Goal: Obtain resource: Obtain resource

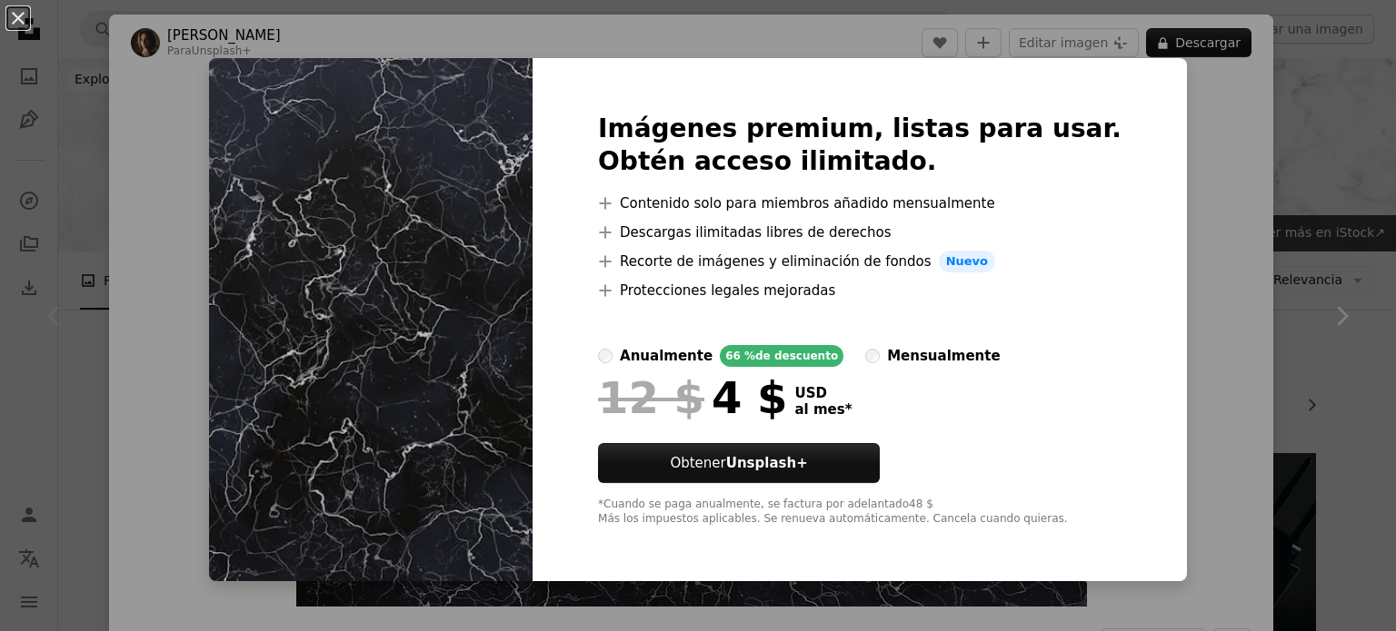
scroll to position [273, 0]
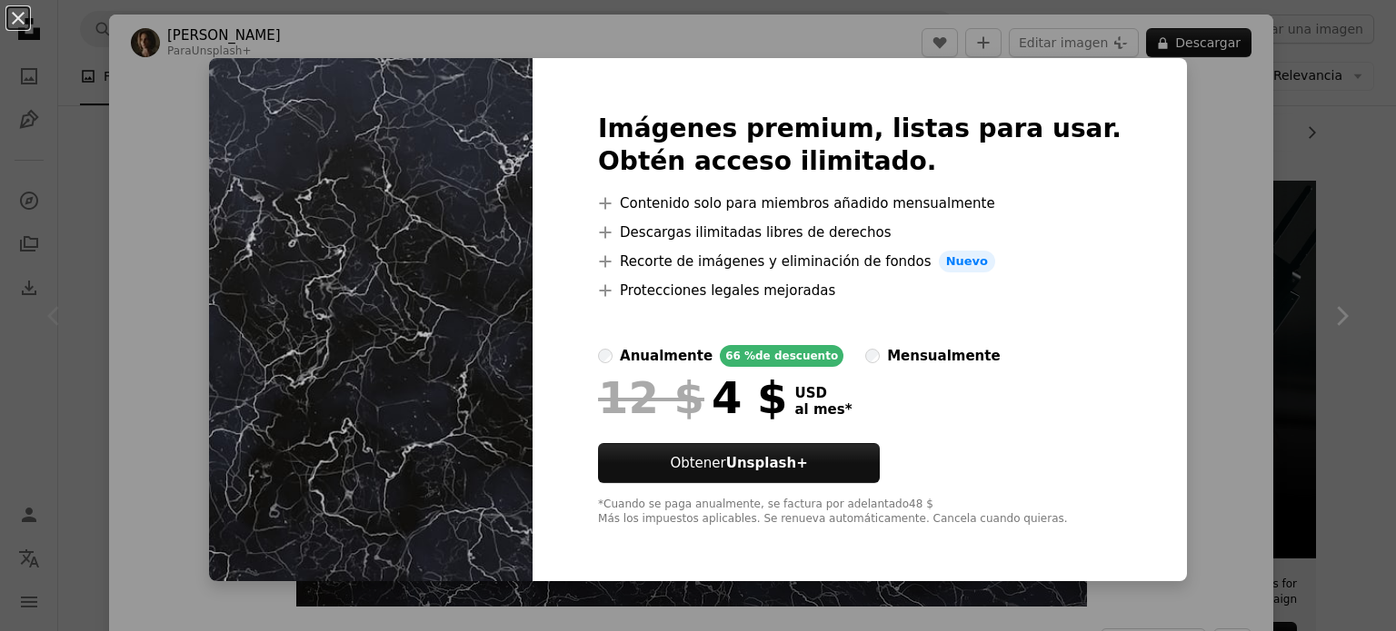
click at [1195, 137] on div "An X shape Imágenes premium, listas para usar. Obtén acceso ilimitado. A plus s…" at bounding box center [698, 315] width 1396 height 631
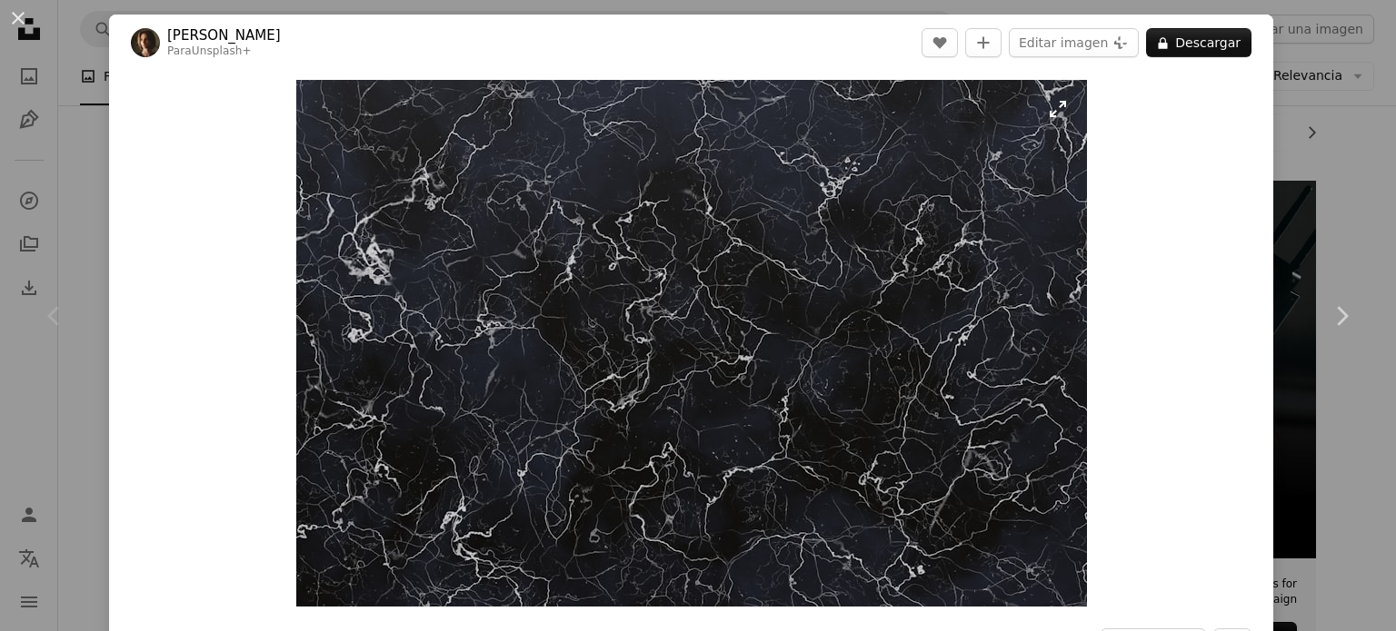
click at [732, 263] on img "Ampliar en esta imagen" at bounding box center [691, 343] width 790 height 527
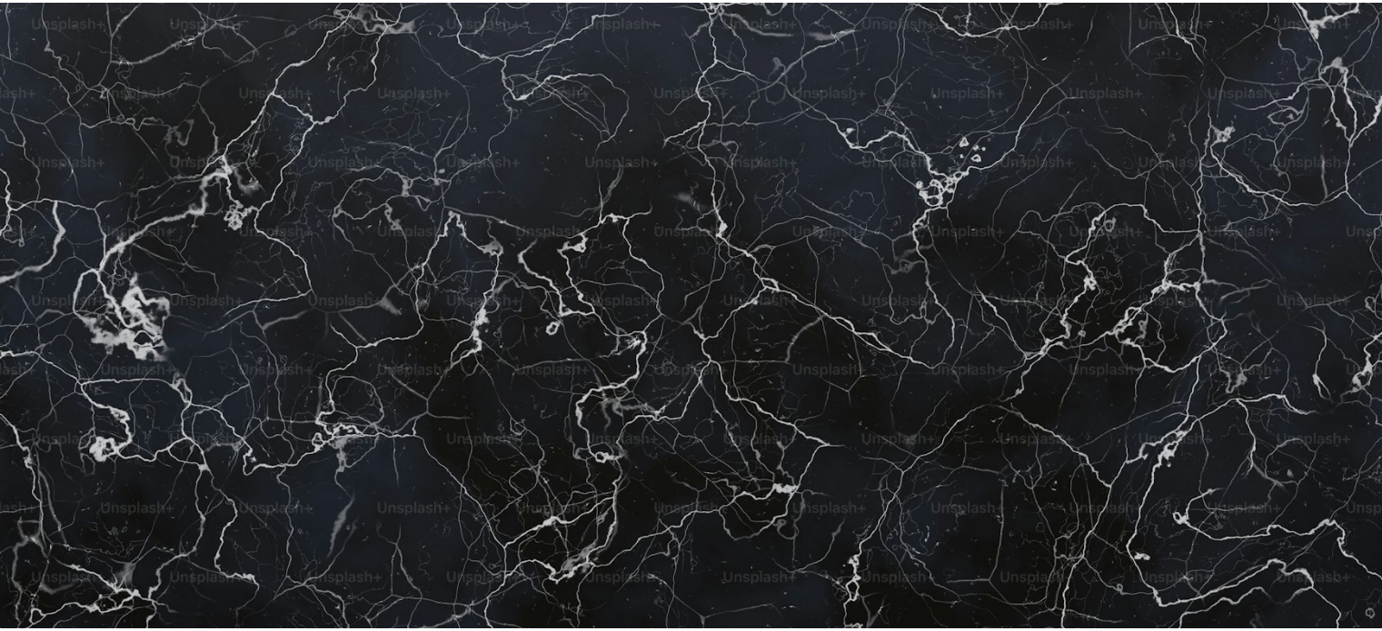
scroll to position [141, 0]
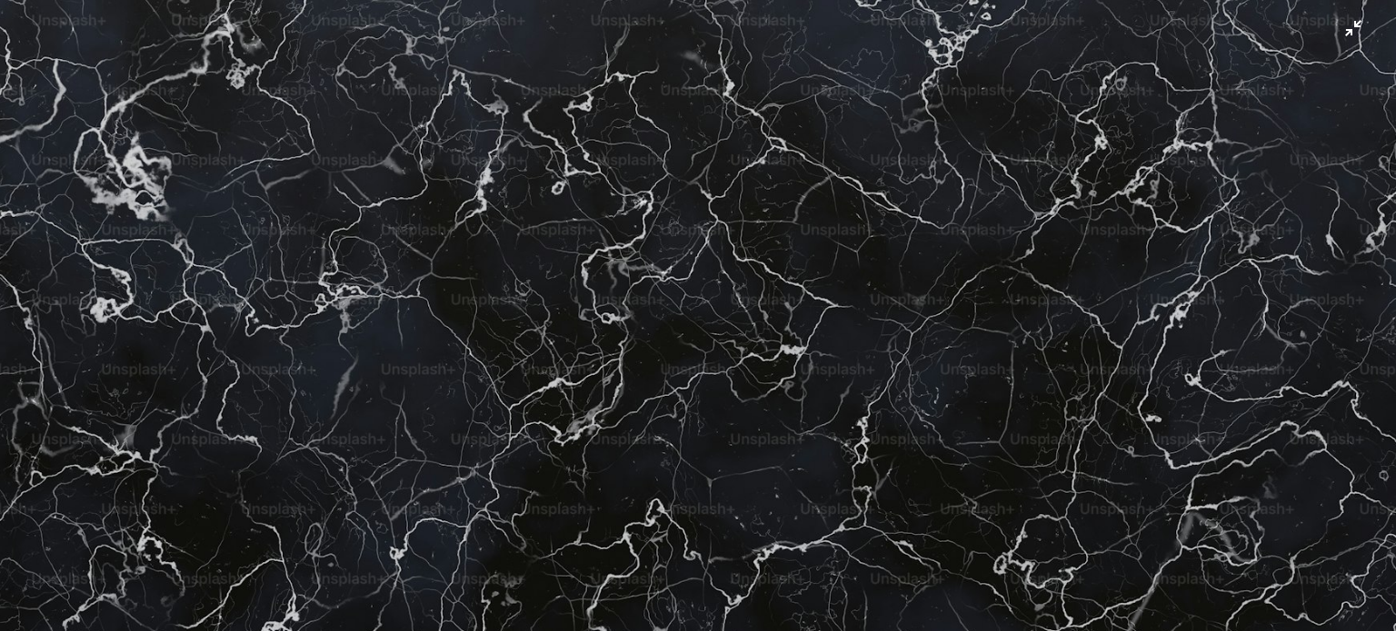
click at [730, 264] on img "Reducir el zoom en esta imagen" at bounding box center [697, 323] width 1397 height 931
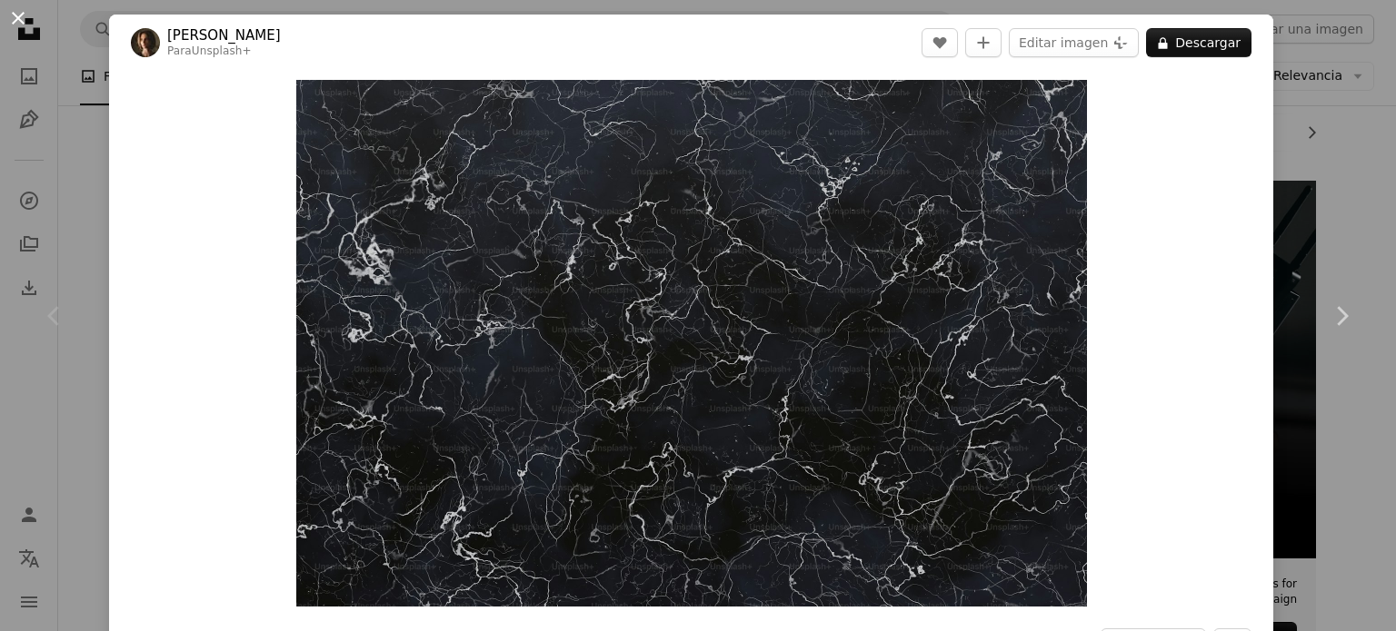
click at [27, 21] on button "An X shape" at bounding box center [18, 18] width 22 height 22
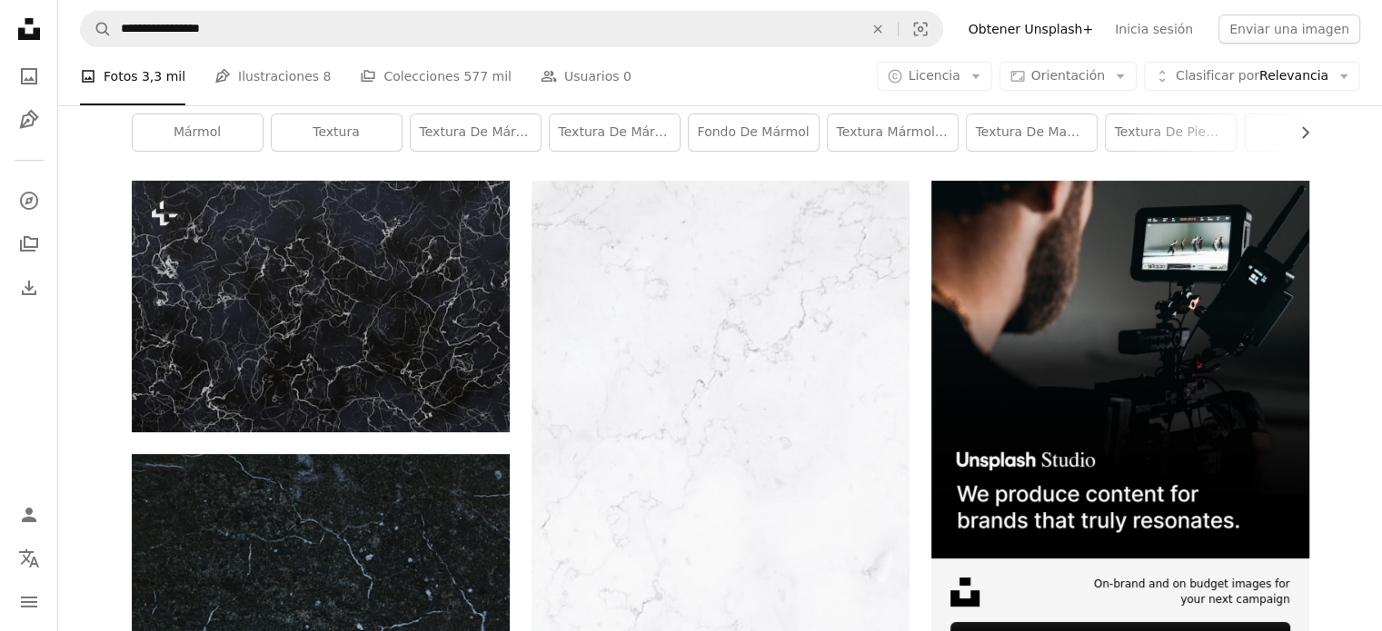
click at [27, 21] on icon at bounding box center [29, 29] width 22 height 22
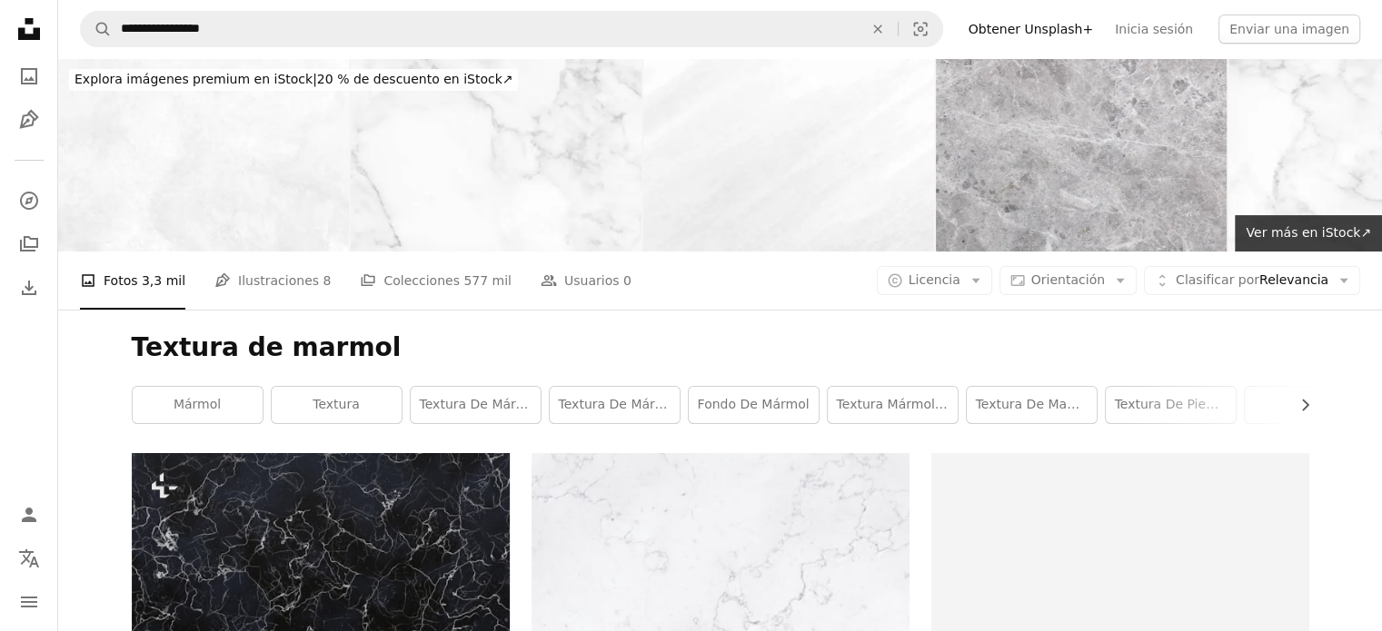
scroll to position [273, 0]
